Goal: Task Accomplishment & Management: Manage account settings

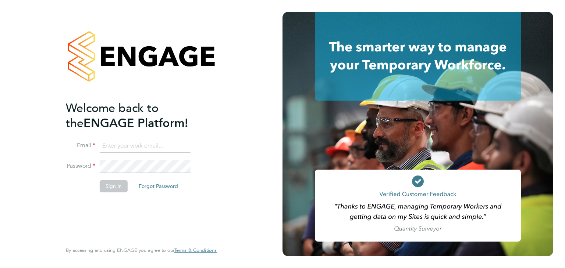
type input "[EMAIL_ADDRESS][DOMAIN_NAME]"
click at [110, 187] on button "Sign In" at bounding box center [114, 187] width 28 height 12
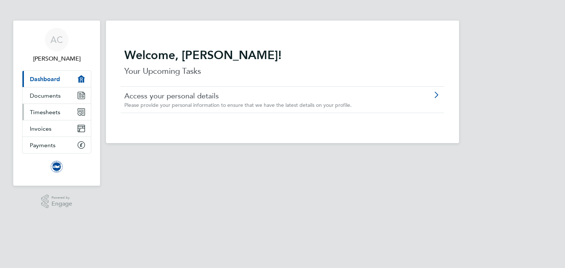
click at [47, 111] on span "Timesheets" at bounding box center [45, 112] width 31 height 7
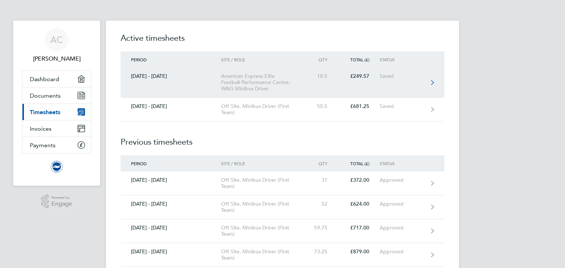
click at [234, 88] on div "American Express Elite Football Performance Centre, W&G Minibus Driver" at bounding box center [263, 82] width 84 height 19
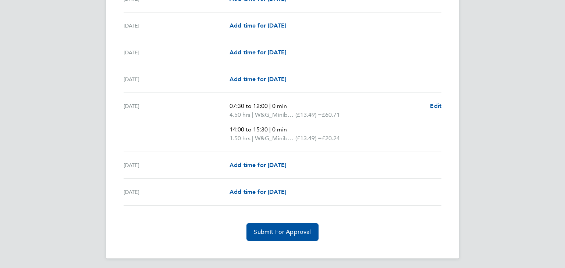
scroll to position [893, 0]
click at [275, 229] on span "Submit For Approval" at bounding box center [282, 231] width 57 height 7
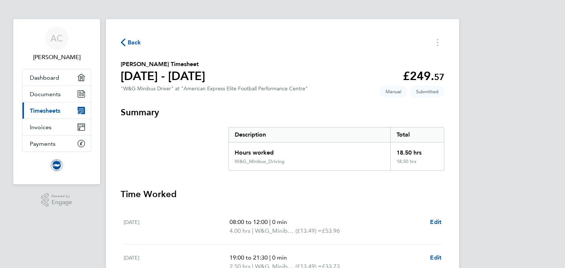
scroll to position [0, 0]
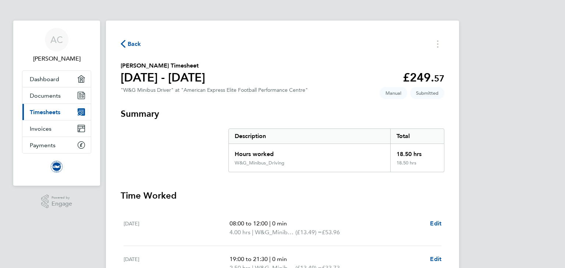
click at [50, 108] on link "Current page: Timesheets" at bounding box center [56, 112] width 68 height 16
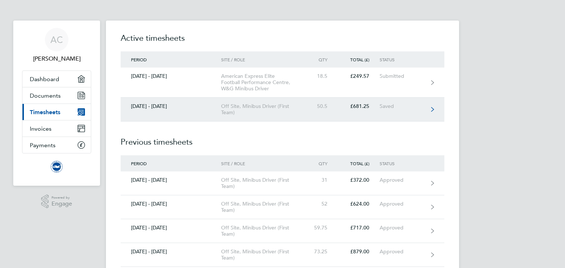
click at [248, 107] on div "Off Site, Minibus Driver (First Team)" at bounding box center [263, 109] width 84 height 13
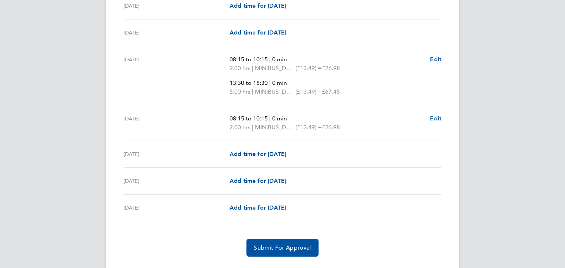
scroll to position [1008, 0]
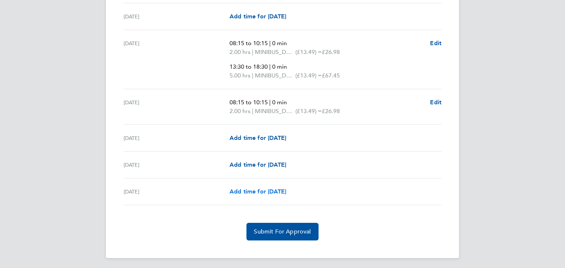
click at [255, 188] on span "Add time for [DATE]" at bounding box center [257, 191] width 57 height 7
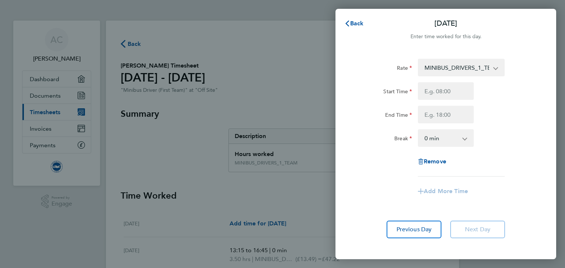
click at [459, 62] on select "MINIBUS_DRIVERS_1_TEAM - 13.49" at bounding box center [457, 68] width 76 height 16
click at [428, 93] on input "Start Time" at bounding box center [446, 91] width 56 height 18
type input "07:30"
click at [438, 117] on input "End Time" at bounding box center [446, 115] width 56 height 18
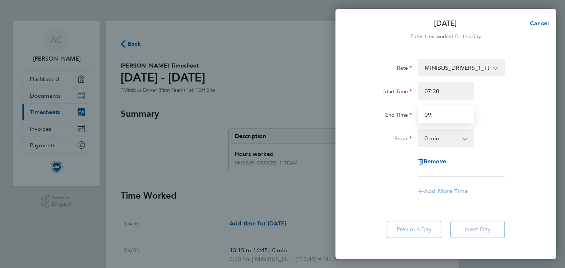
type input "09:30"
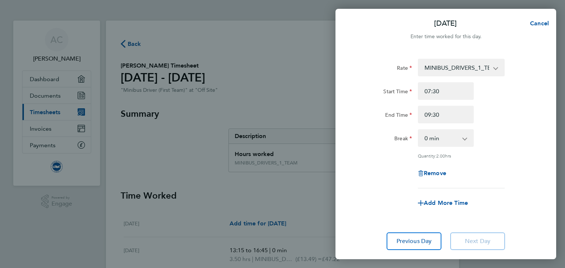
click at [378, 44] on div at bounding box center [445, 45] width 221 height 9
click at [446, 203] on span "Add More Time" at bounding box center [446, 203] width 44 height 7
select select "null"
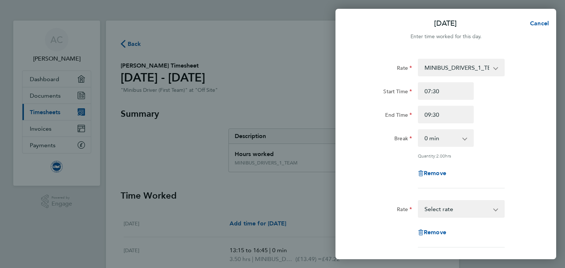
click at [442, 209] on select "MINIBUS_DRIVERS_1_TEAM - 13.49 Select rate" at bounding box center [457, 209] width 76 height 16
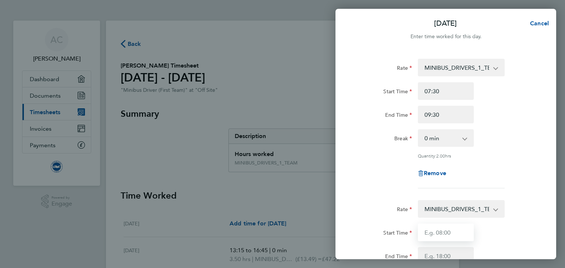
click at [444, 232] on input "Start Time" at bounding box center [446, 233] width 56 height 18
type input "14:00"
click at [367, 167] on div "Remove" at bounding box center [445, 174] width 185 height 18
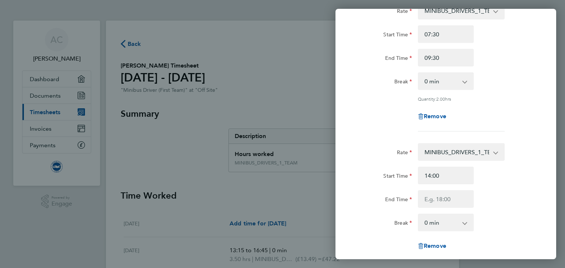
scroll to position [59, 0]
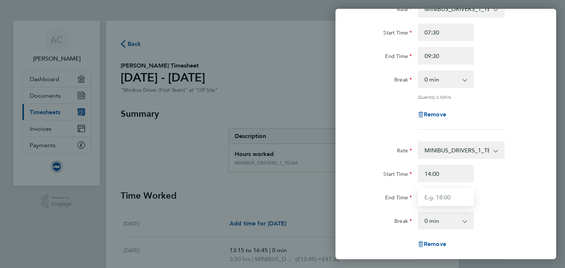
click at [444, 197] on input "End Time" at bounding box center [446, 198] width 56 height 18
type input "20:30"
click at [375, 143] on div "Rate" at bounding box center [384, 149] width 56 height 15
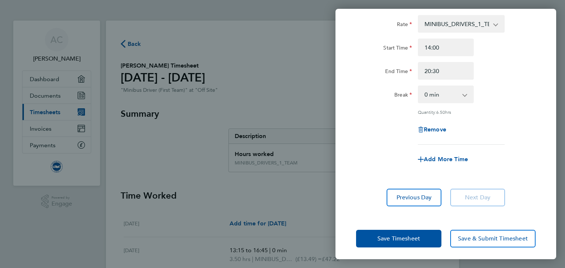
scroll to position [187, 0]
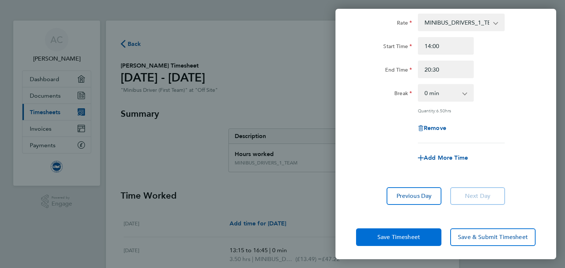
click at [387, 239] on span "Save Timesheet" at bounding box center [398, 237] width 43 height 7
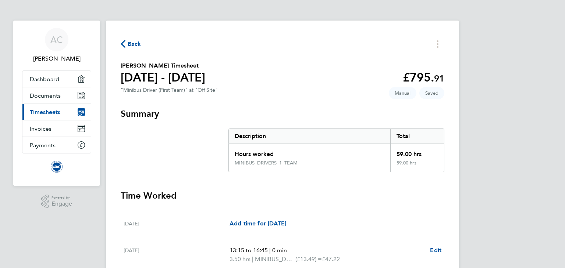
click at [56, 110] on span "Timesheets" at bounding box center [45, 112] width 31 height 7
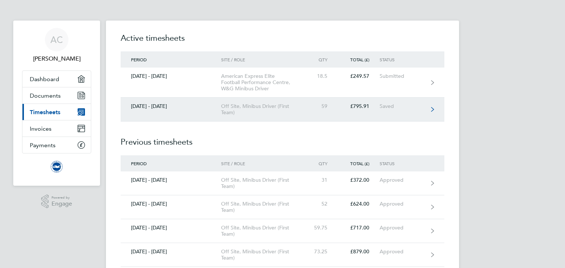
click at [249, 103] on div "Off Site, Minibus Driver (First Team)" at bounding box center [263, 109] width 84 height 13
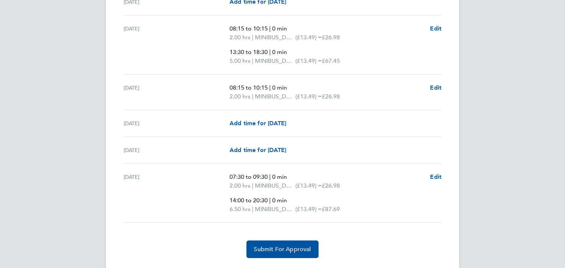
scroll to position [1040, 0]
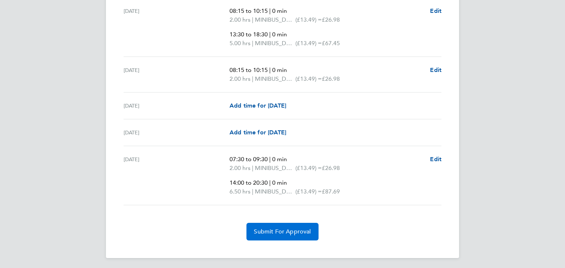
click at [272, 228] on span "Submit For Approval" at bounding box center [282, 231] width 57 height 7
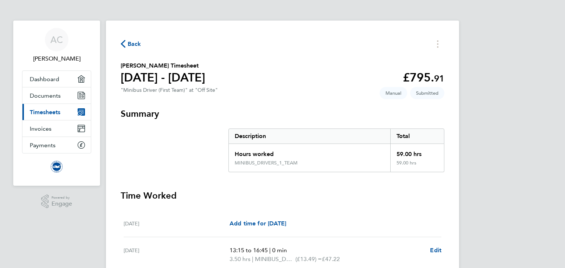
scroll to position [0, 0]
click at [34, 110] on span "Timesheets" at bounding box center [45, 112] width 31 height 7
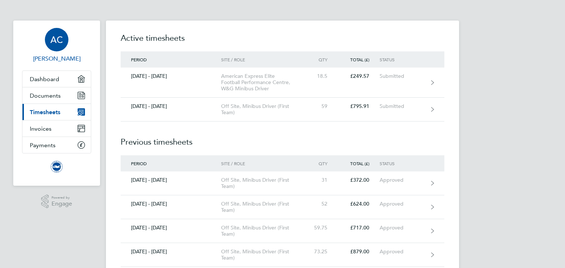
click at [53, 43] on span "AC" at bounding box center [56, 40] width 13 height 10
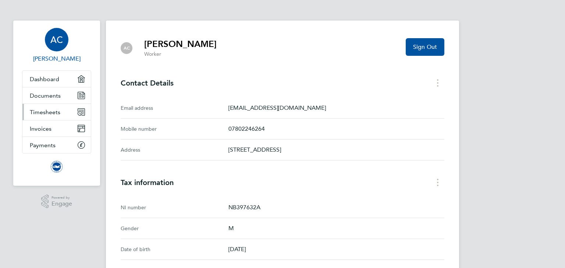
click at [45, 112] on span "Timesheets" at bounding box center [45, 112] width 31 height 7
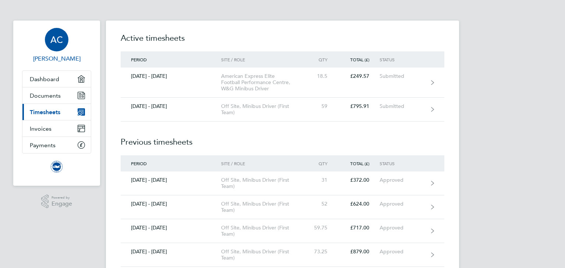
click at [54, 39] on span "AC" at bounding box center [56, 40] width 13 height 10
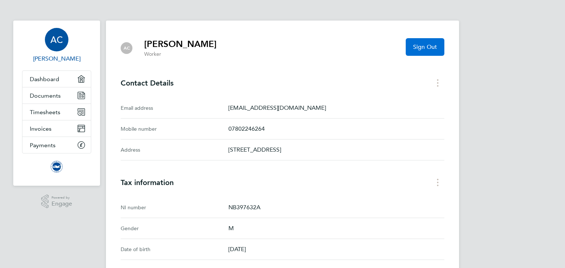
click at [421, 46] on span "Sign Out" at bounding box center [425, 46] width 24 height 7
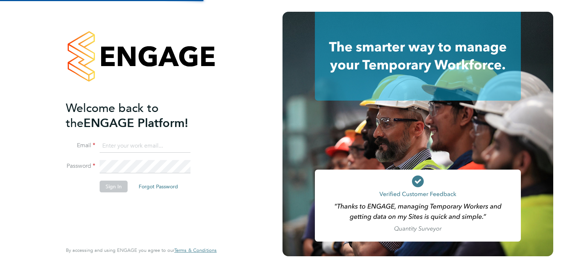
type input "[EMAIL_ADDRESS][DOMAIN_NAME]"
